Goal: Navigation & Orientation: Go to known website

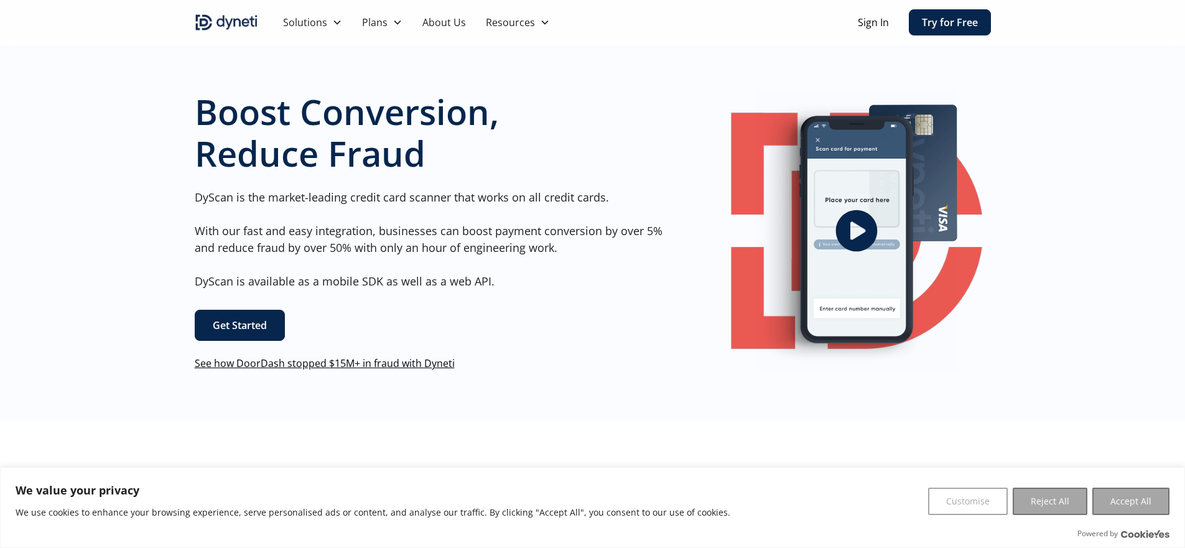
click at [867, 27] on link "Sign In" at bounding box center [873, 22] width 31 height 15
